Goal: Communication & Community: Share content

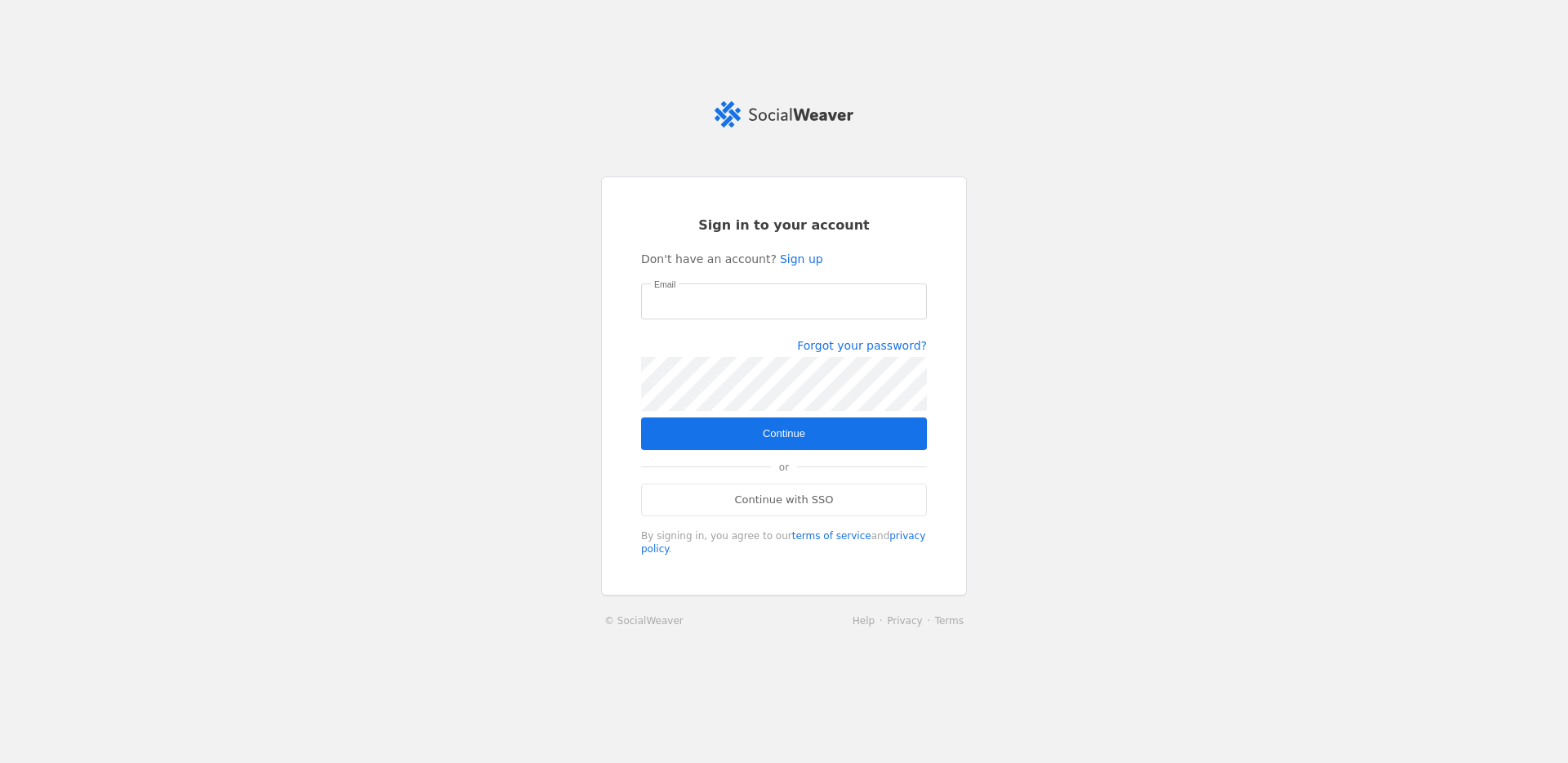
type input "[PERSON_NAME][EMAIL_ADDRESS][PERSON_NAME][DOMAIN_NAME]"
click at [805, 429] on span "Continue" at bounding box center [784, 434] width 43 height 17
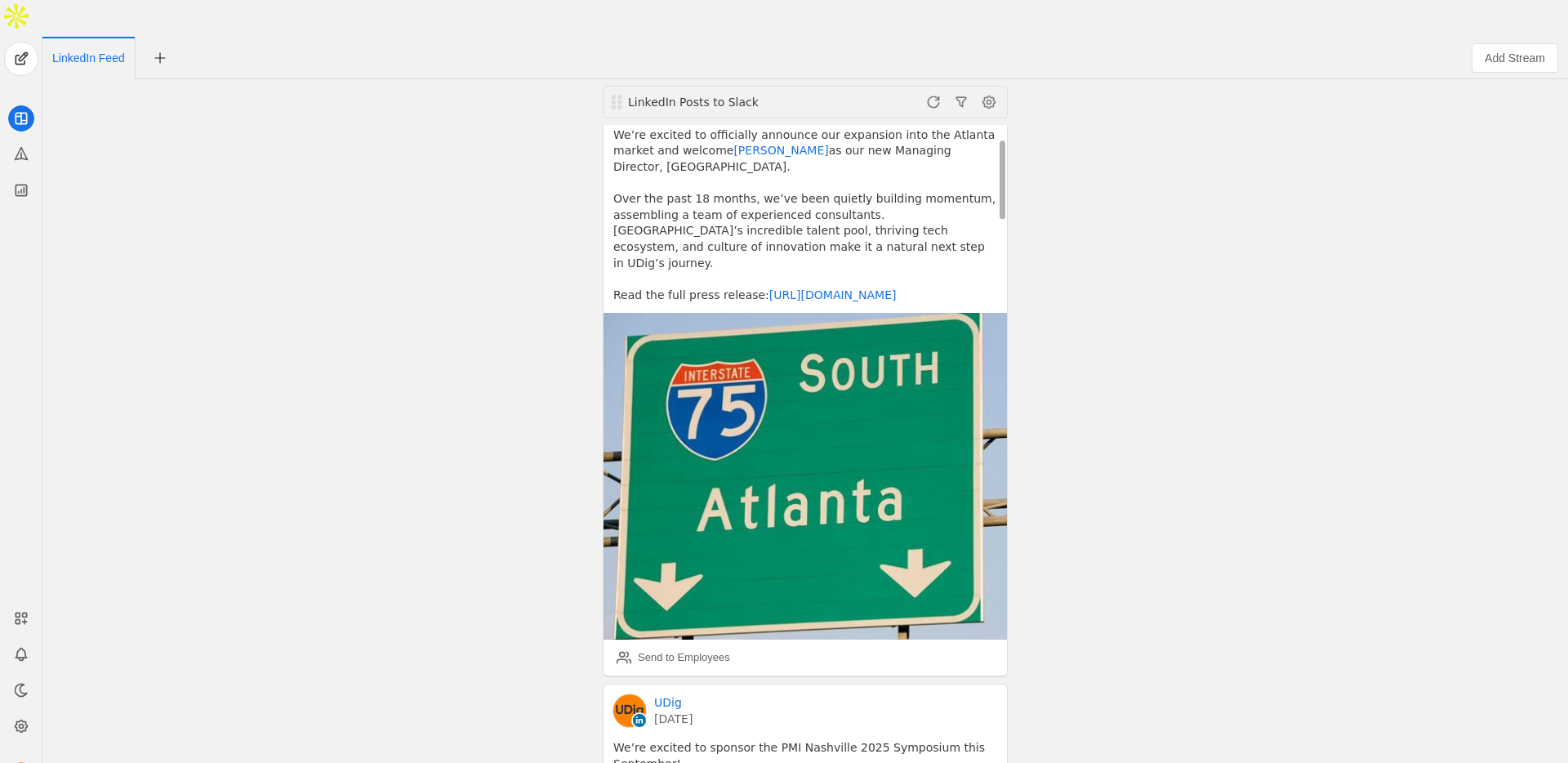
scroll to position [106, 0]
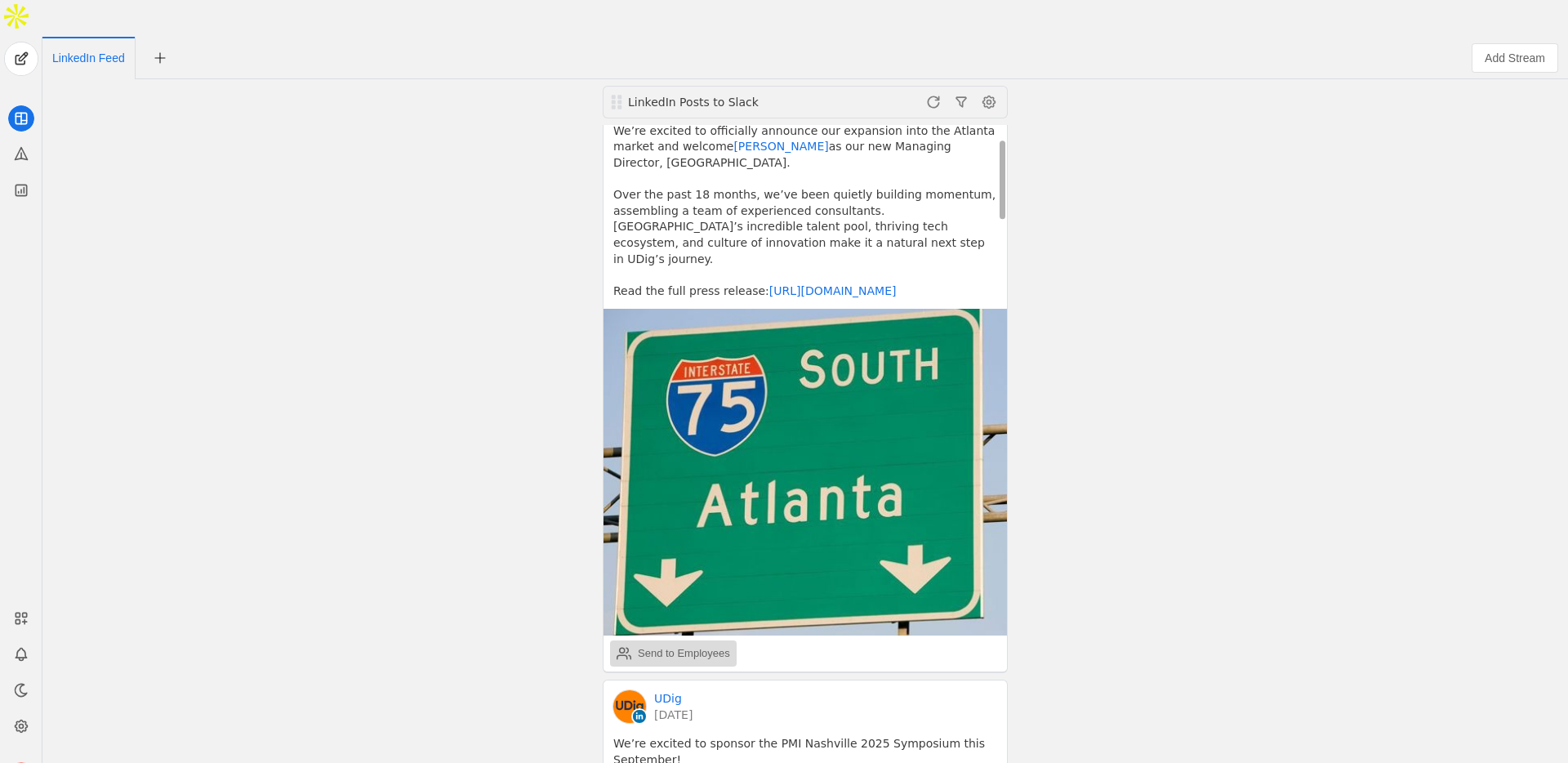
click at [676, 638] on div "Send to Employees" at bounding box center [674, 654] width 114 height 33
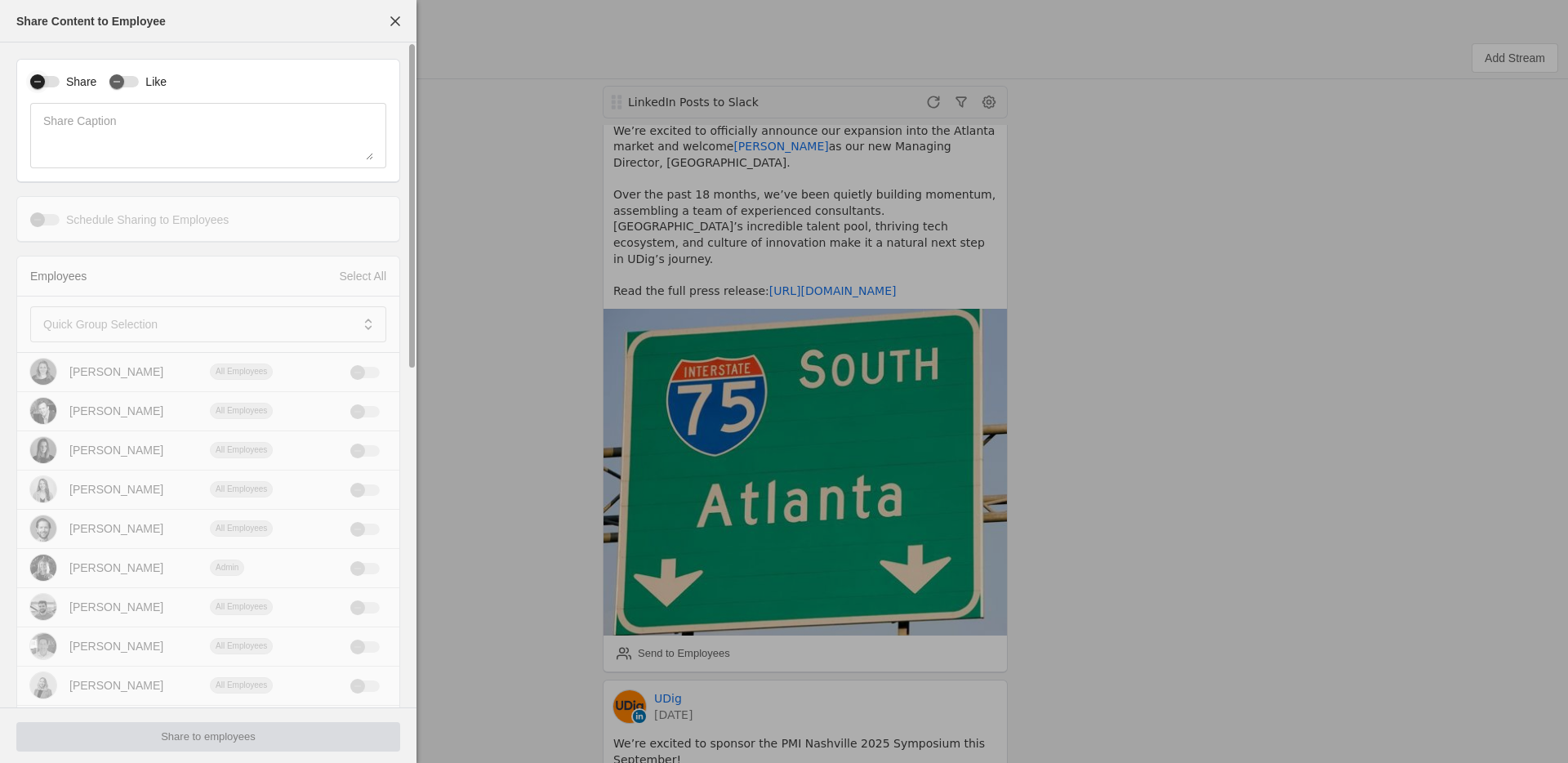
click at [49, 82] on div "button" at bounding box center [45, 81] width 30 height 11
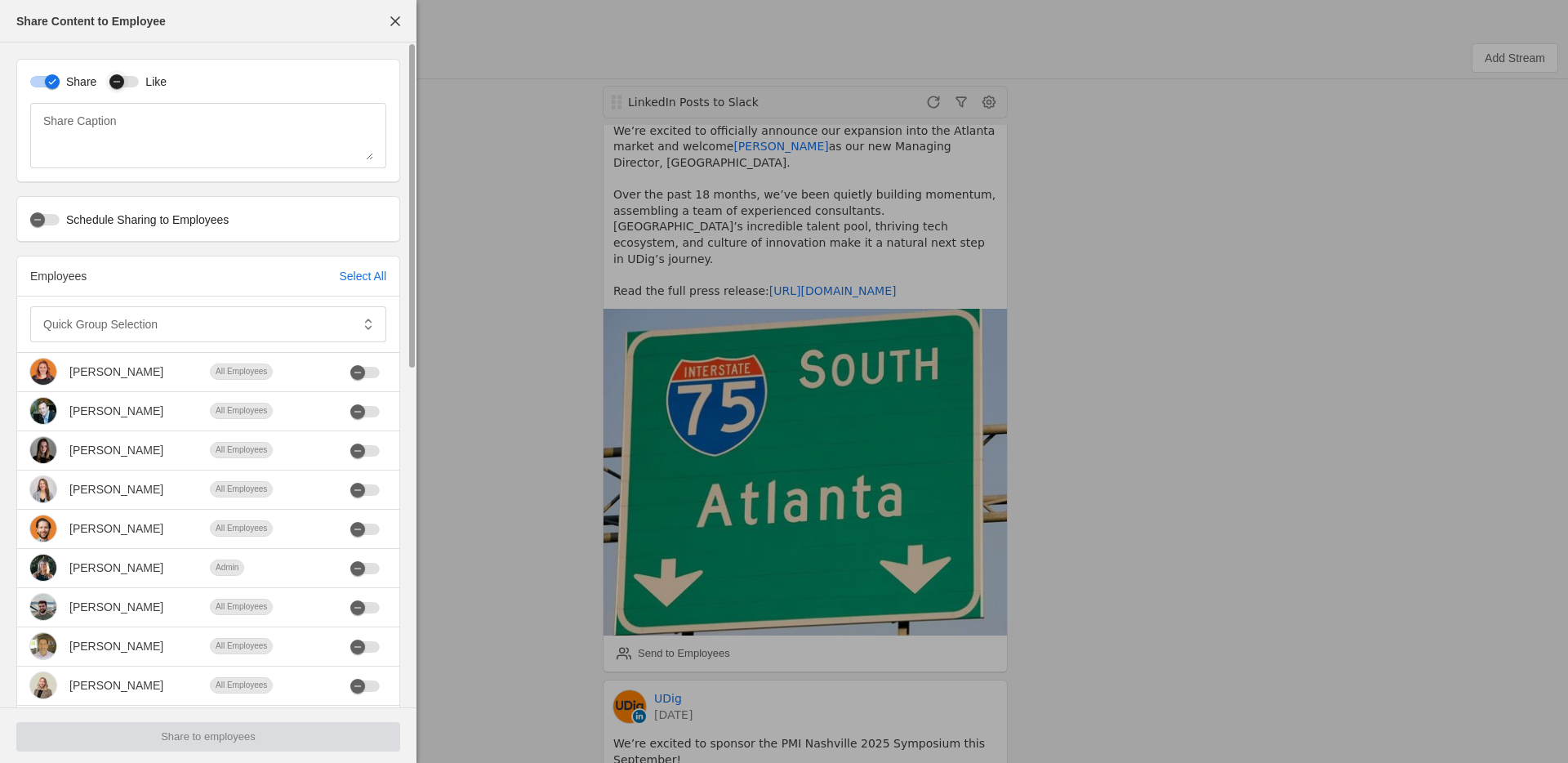
click at [127, 82] on div "button" at bounding box center [117, 81] width 23 height 23
click at [127, 328] on mat-label "Quick Group Selection" at bounding box center [100, 324] width 115 height 20
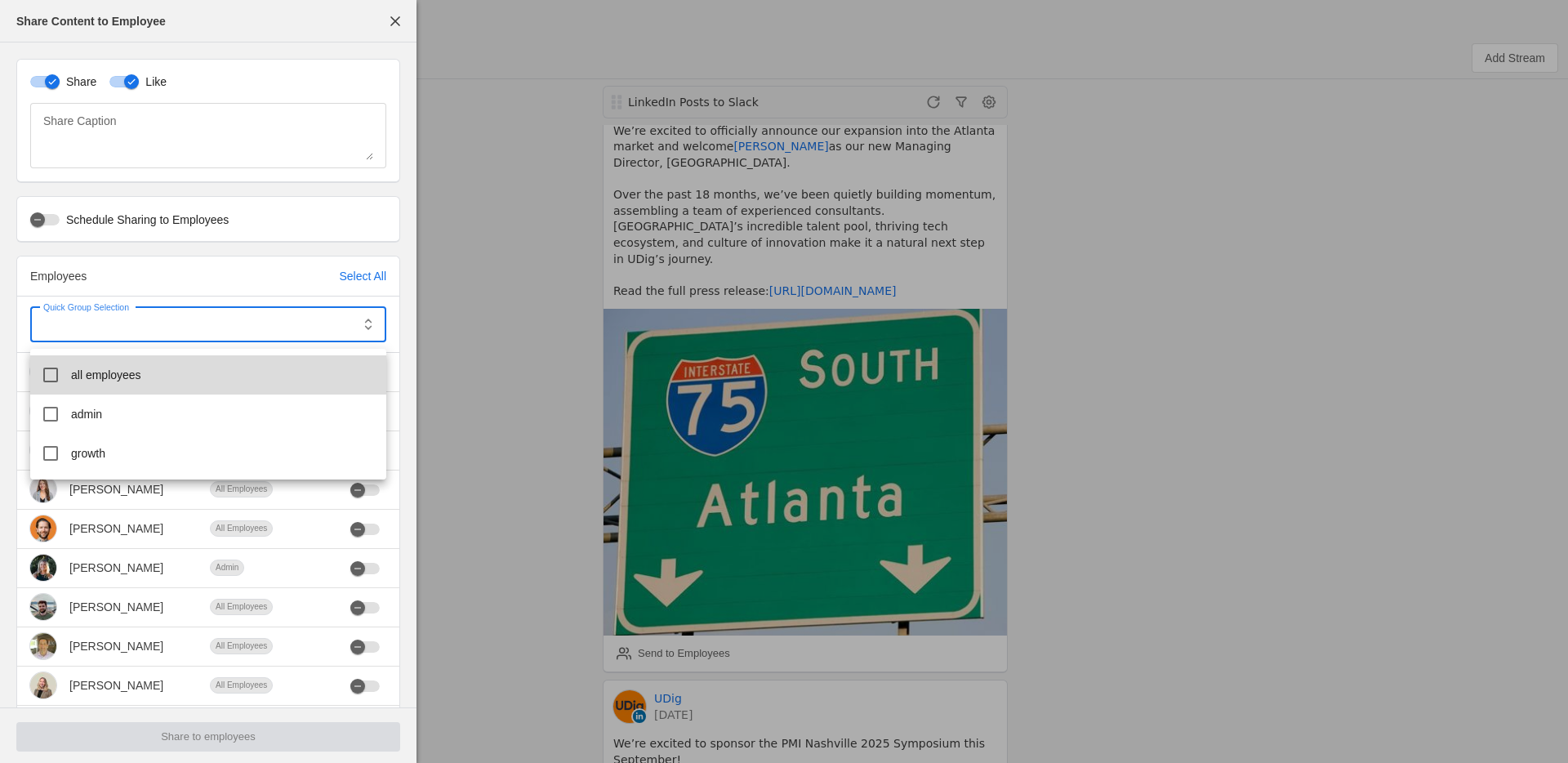
drag, startPoint x: 128, startPoint y: 375, endPoint x: 117, endPoint y: 405, distance: 32.0
click at [128, 375] on span "all employees" at bounding box center [105, 375] width 70 height 17
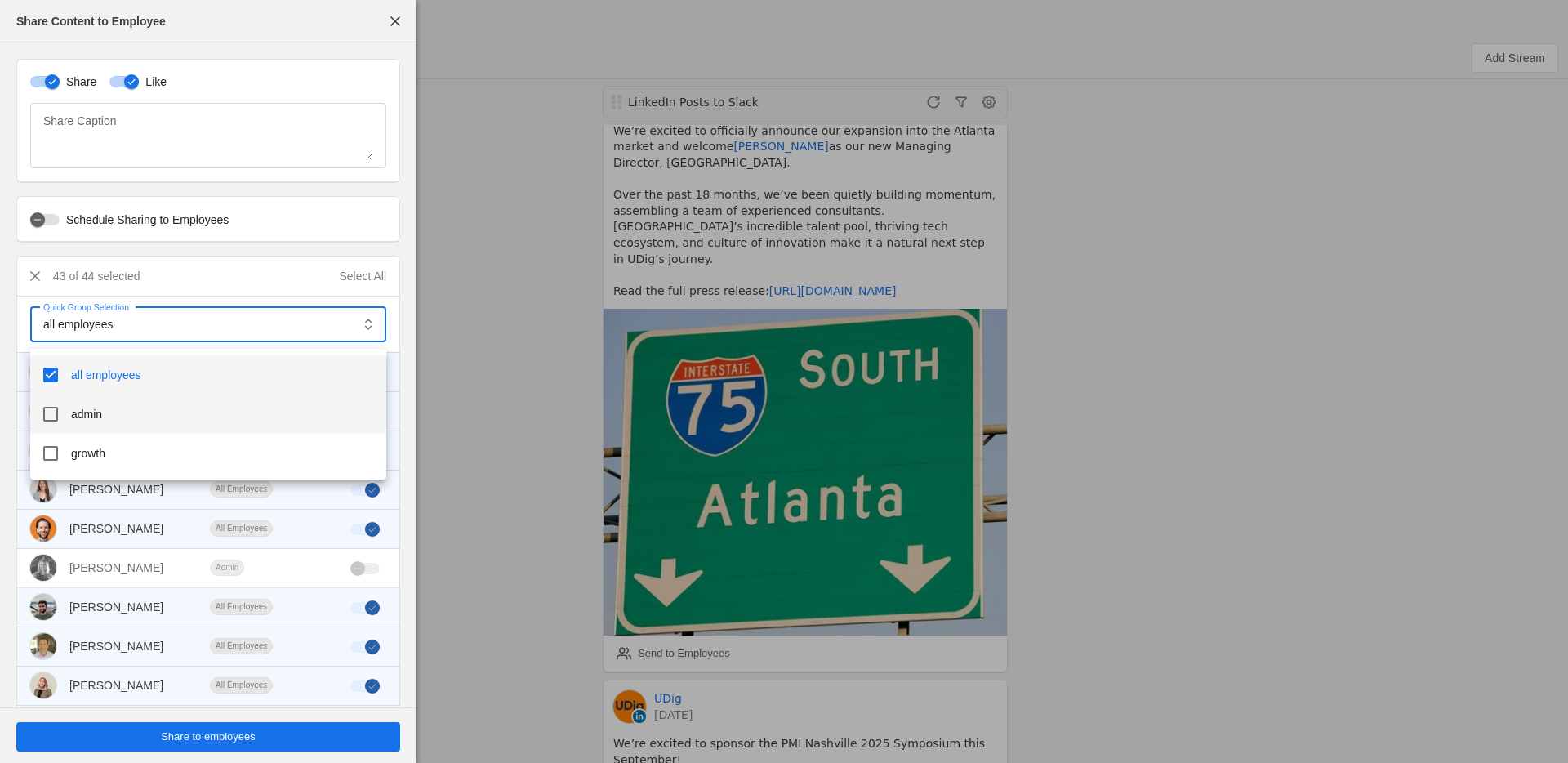
click at [108, 416] on mat-option "admin" at bounding box center [208, 415] width 357 height 39
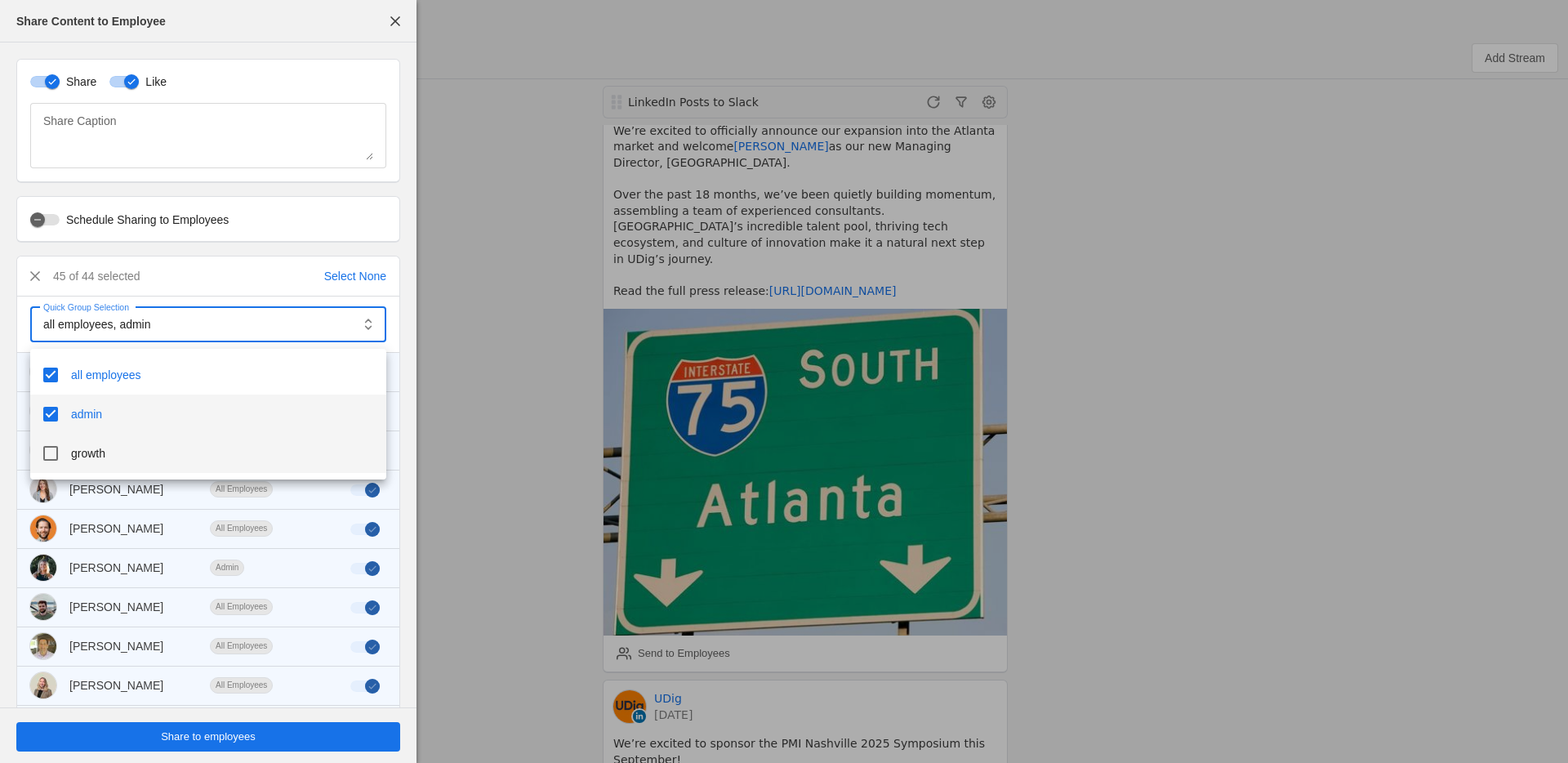
click at [105, 448] on span "growth" at bounding box center [88, 454] width 35 height 17
click at [276, 736] on div at bounding box center [784, 381] width 1568 height 763
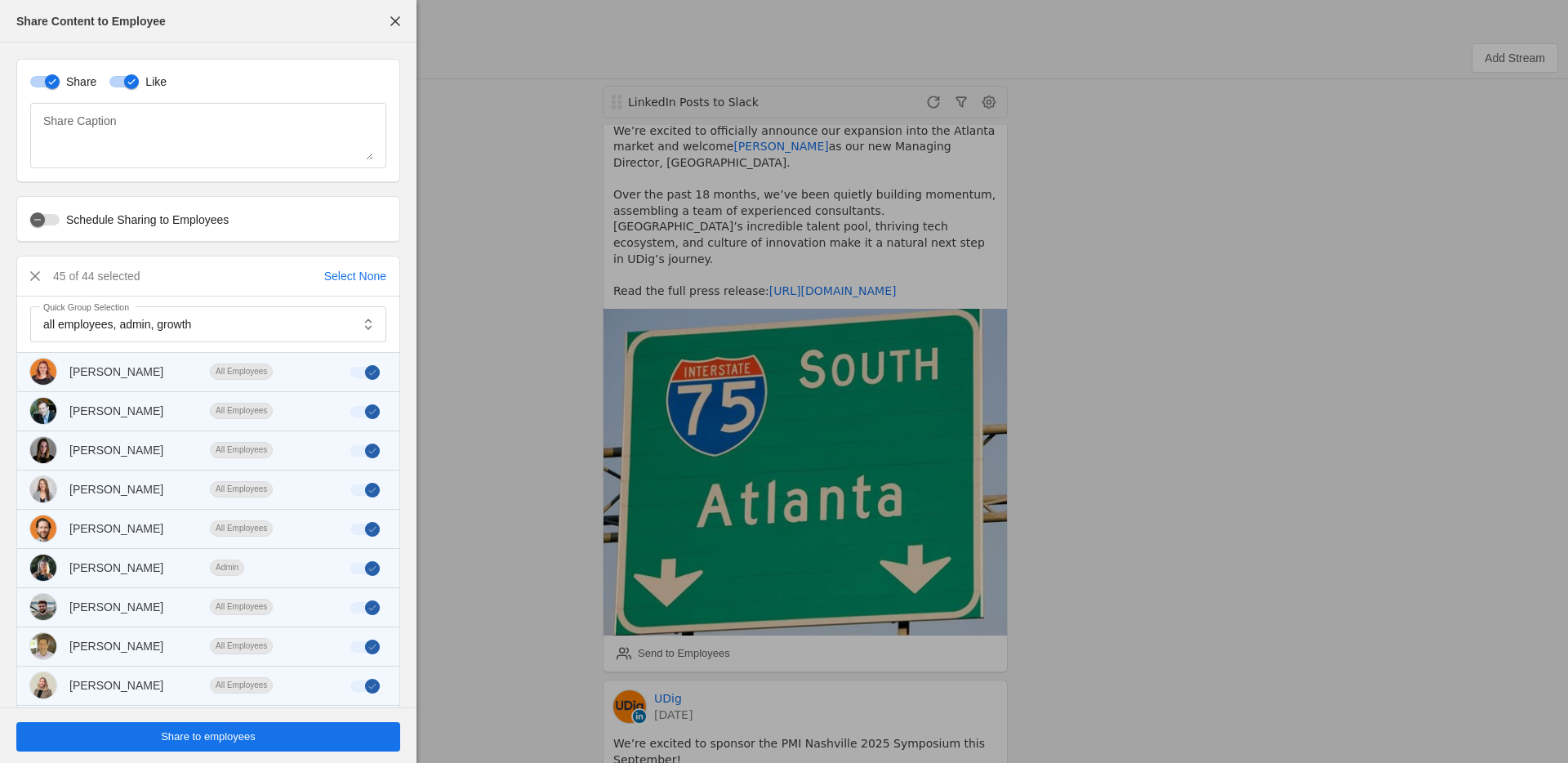
click at [278, 736] on span "undefined" at bounding box center [208, 738] width 384 height 30
